Goal: Task Accomplishment & Management: Complete application form

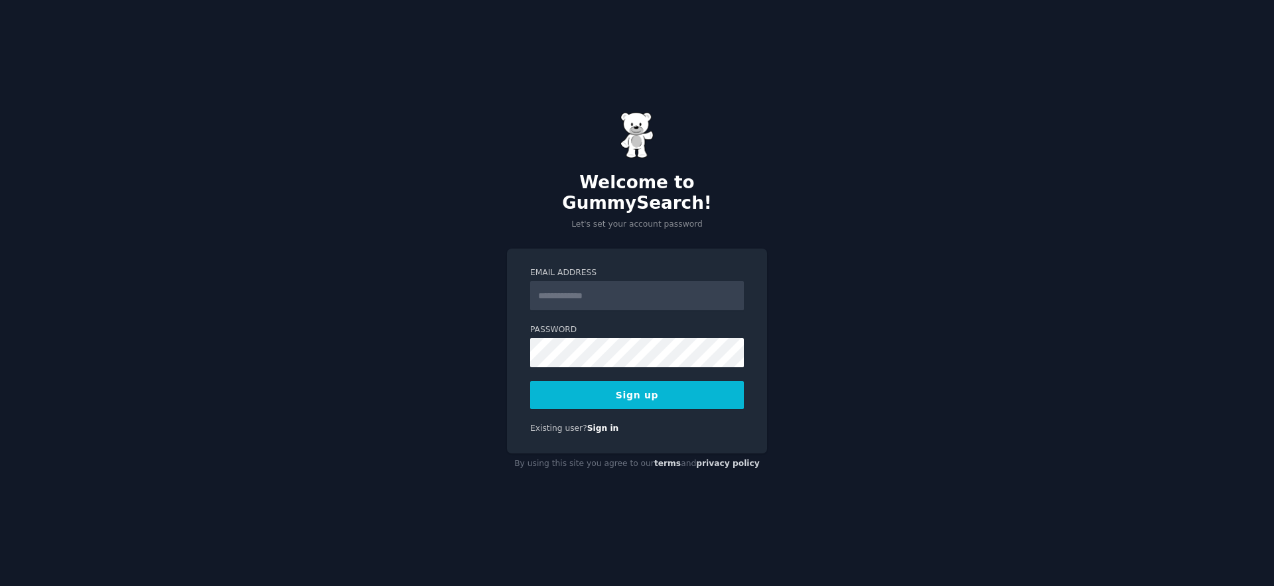
click at [572, 293] on input "Email Address" at bounding box center [637, 295] width 214 height 29
type input "**********"
click at [665, 395] on button "Sign up" at bounding box center [637, 395] width 214 height 28
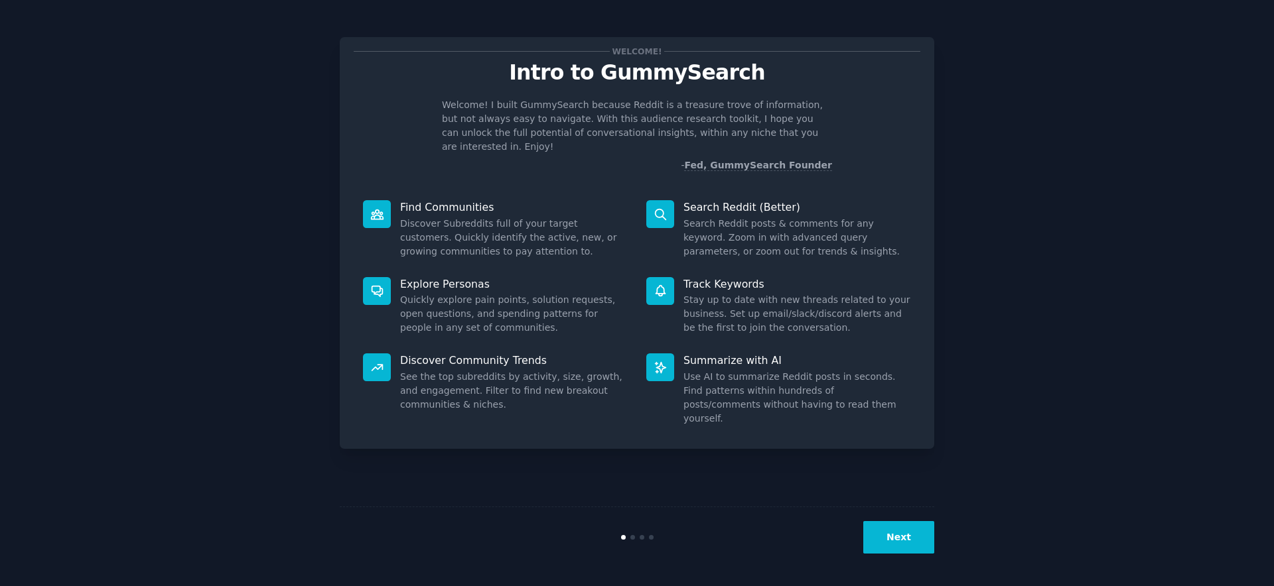
click at [893, 544] on button "Next" at bounding box center [898, 537] width 71 height 33
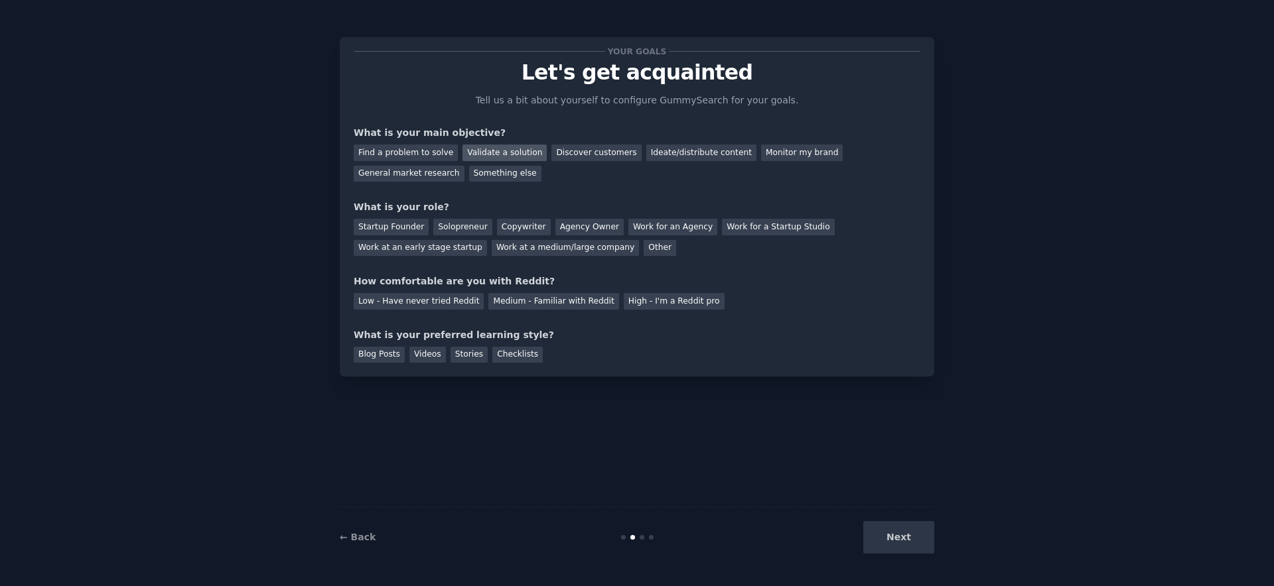
click at [482, 154] on div "Validate a solution" at bounding box center [504, 153] width 84 height 17
click at [680, 155] on div "Ideate/distribute content" at bounding box center [701, 153] width 110 height 17
click at [498, 153] on div "Validate a solution" at bounding box center [504, 153] width 84 height 17
click at [675, 155] on div "Ideate/distribute content" at bounding box center [701, 153] width 110 height 17
click at [413, 229] on div "Startup Founder" at bounding box center [391, 227] width 75 height 17
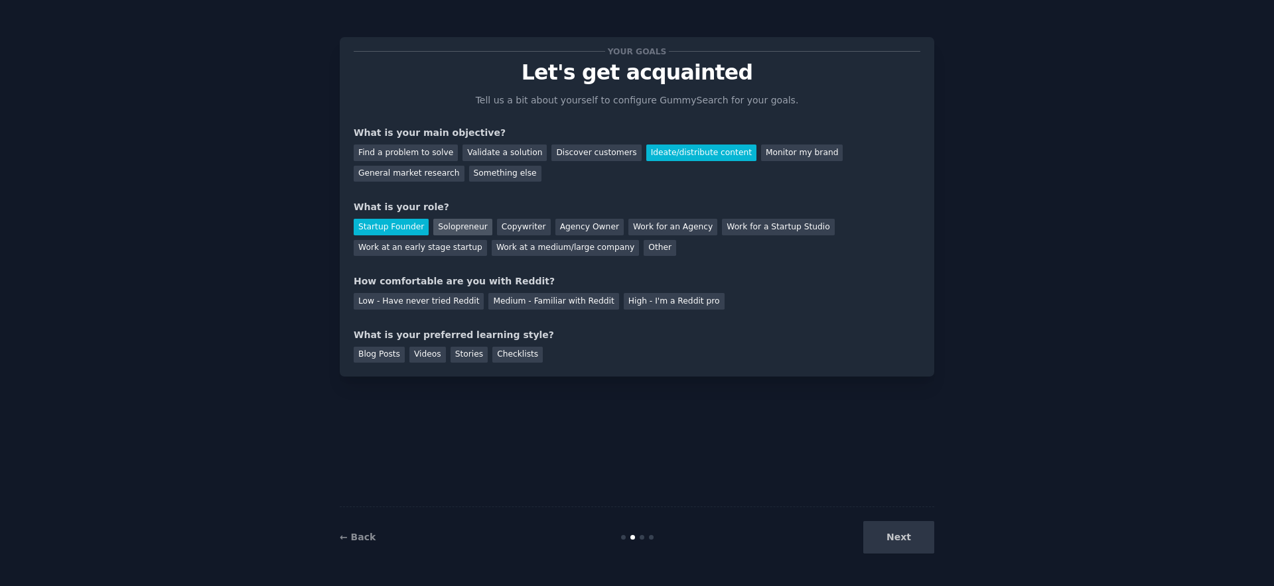
click at [464, 231] on div "Solopreneur" at bounding box center [462, 227] width 58 height 17
click at [447, 301] on div "Low - Have never tried Reddit" at bounding box center [419, 301] width 130 height 17
drag, startPoint x: 386, startPoint y: 358, endPoint x: 405, endPoint y: 359, distance: 19.3
click at [387, 358] on div "Blog Posts" at bounding box center [379, 355] width 51 height 17
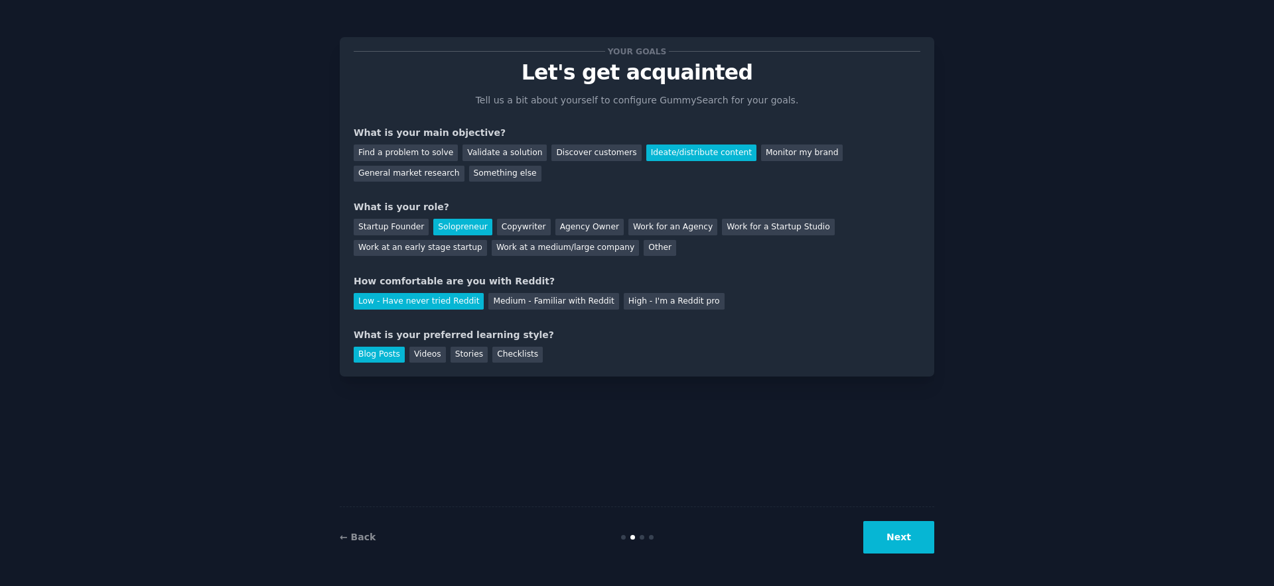
click at [914, 535] on button "Next" at bounding box center [898, 537] width 71 height 33
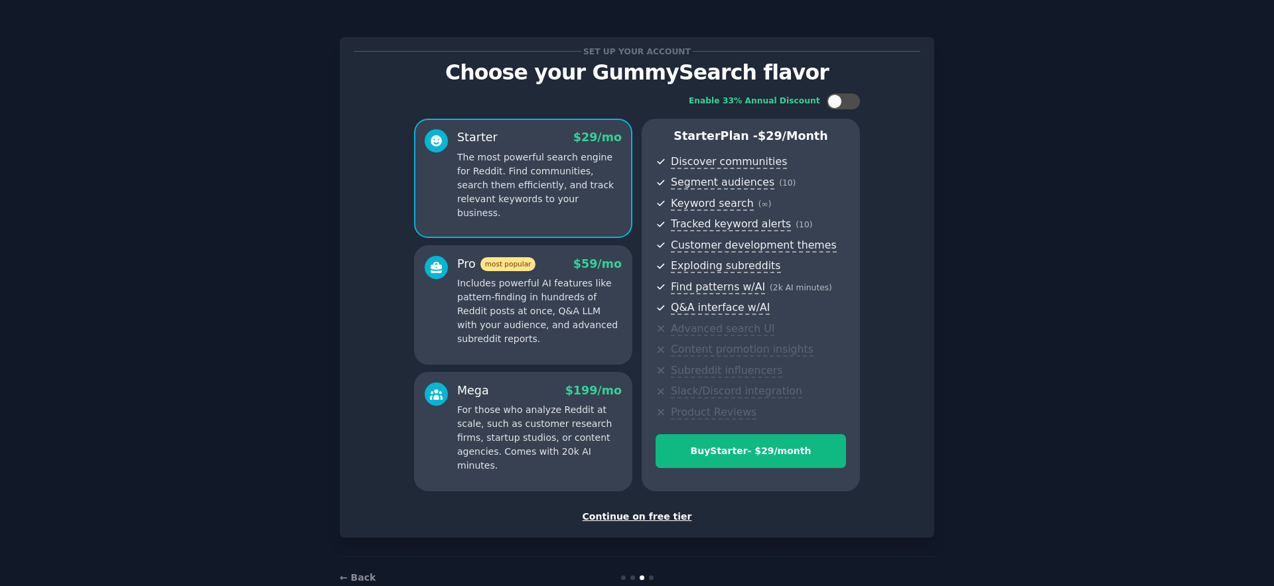
click at [646, 515] on div "Continue on free tier" at bounding box center [637, 517] width 567 height 14
